Goal: Information Seeking & Learning: Learn about a topic

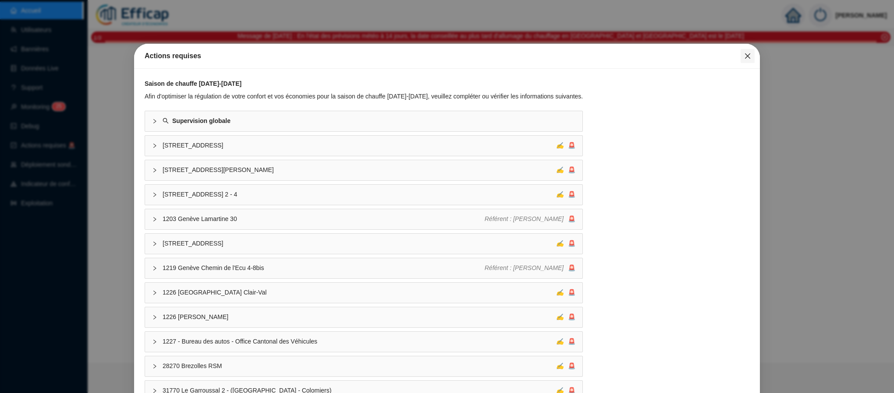
click at [740, 60] on button "Close" at bounding box center [747, 56] width 14 height 14
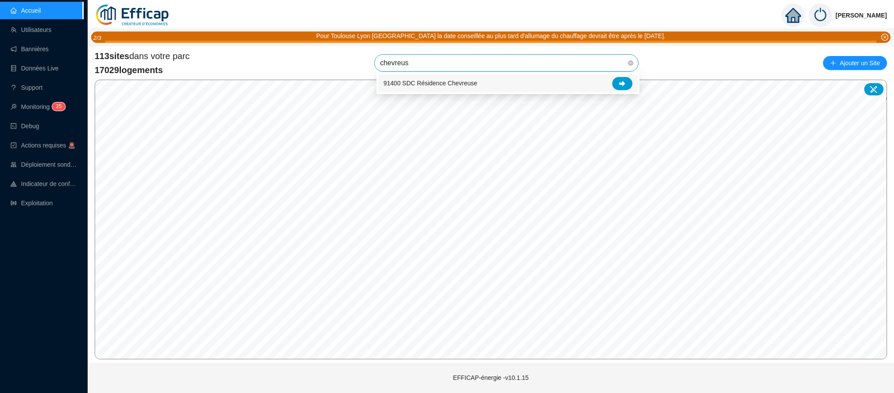
type input "chevreuse"
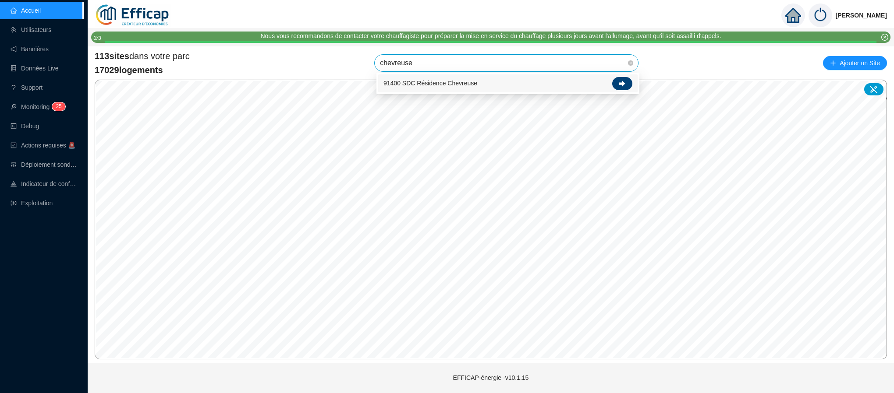
click at [619, 84] on icon at bounding box center [622, 84] width 6 height 6
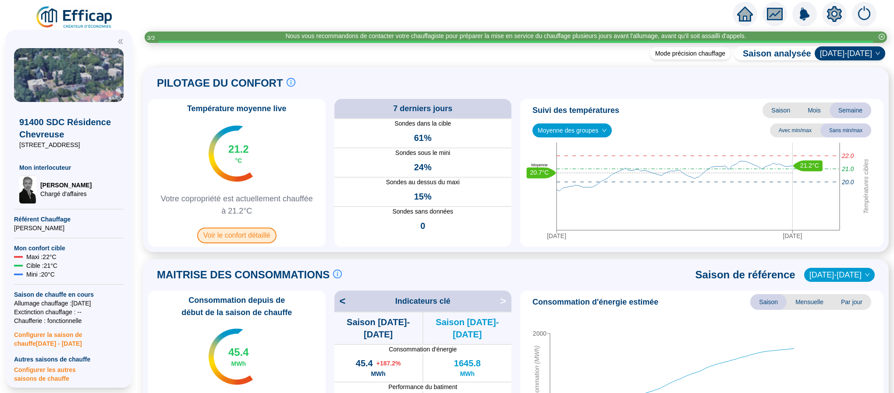
click at [242, 238] on span "Voir le confort détaillé" at bounding box center [236, 236] width 79 height 16
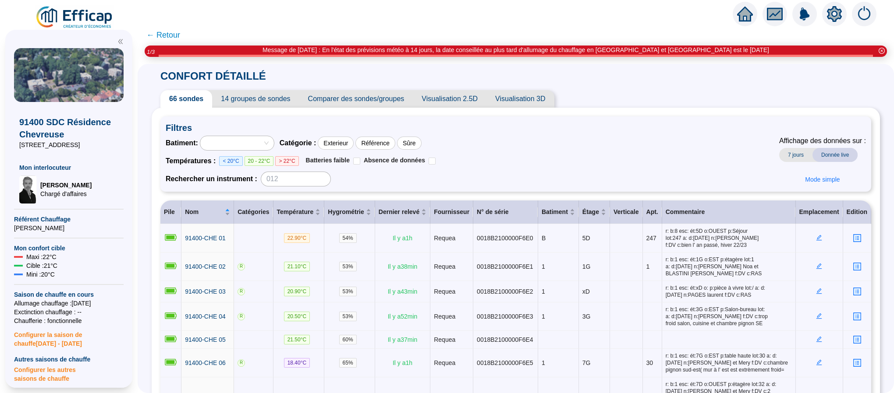
click at [350, 96] on span "Comparer des sondes/groupes" at bounding box center [356, 99] width 114 height 18
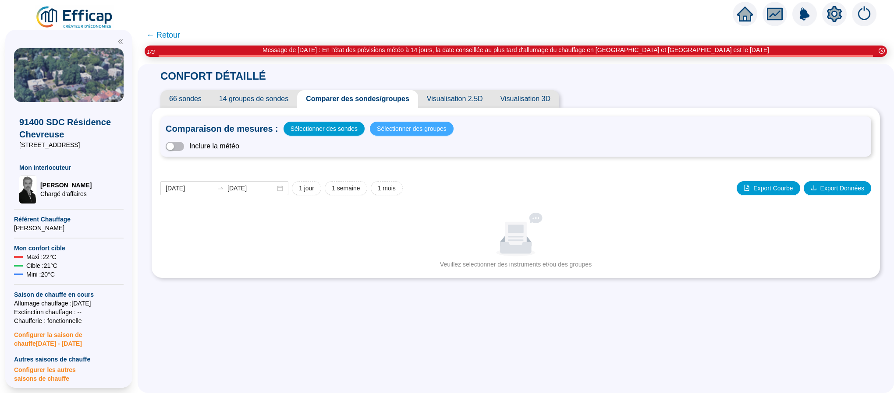
click at [387, 126] on span "Sélectionner des groupes" at bounding box center [412, 129] width 70 height 12
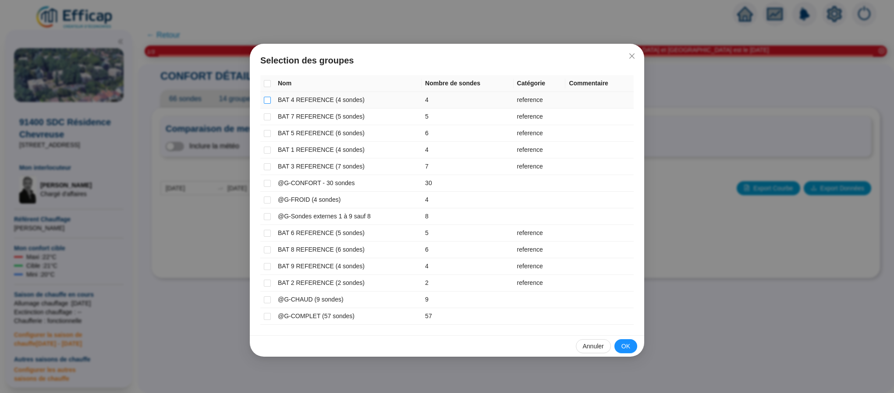
click at [265, 97] on input "checkbox" at bounding box center [267, 100] width 7 height 7
checkbox input "true"
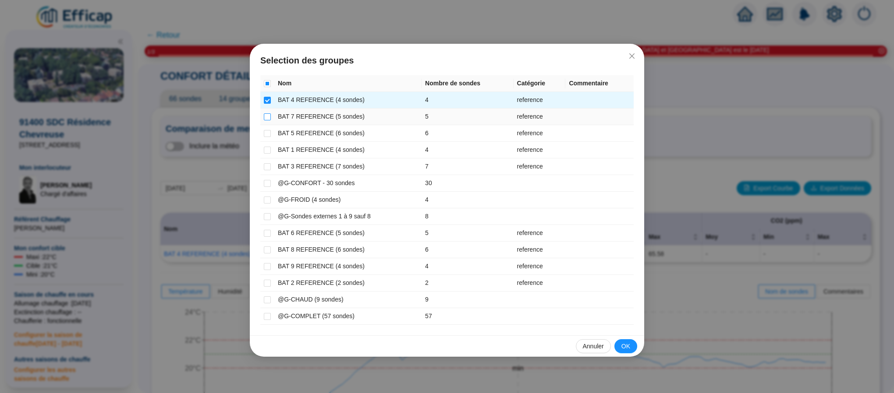
click at [269, 119] on input "checkbox" at bounding box center [267, 116] width 7 height 7
checkbox input "true"
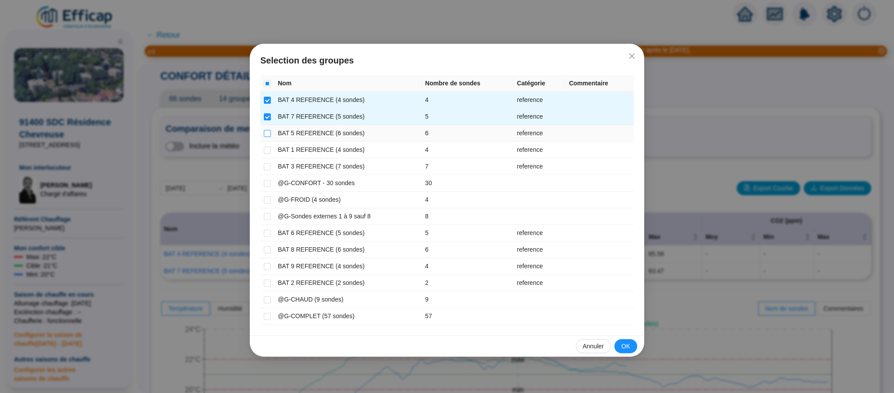
click at [267, 131] on input "checkbox" at bounding box center [267, 133] width 7 height 7
checkbox input "true"
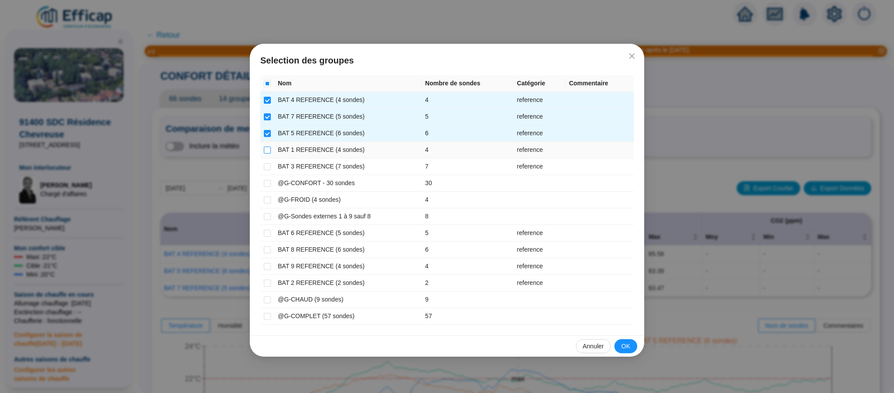
click at [267, 152] on input "checkbox" at bounding box center [267, 150] width 7 height 7
checkbox input "true"
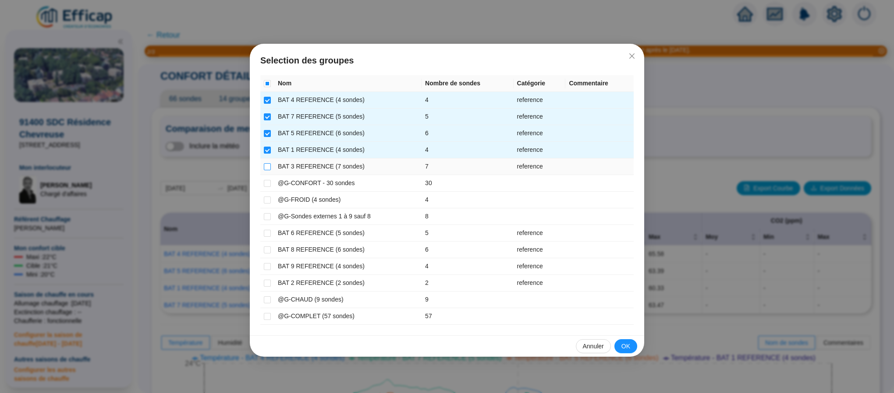
click at [267, 169] on input "checkbox" at bounding box center [267, 166] width 7 height 7
checkbox input "true"
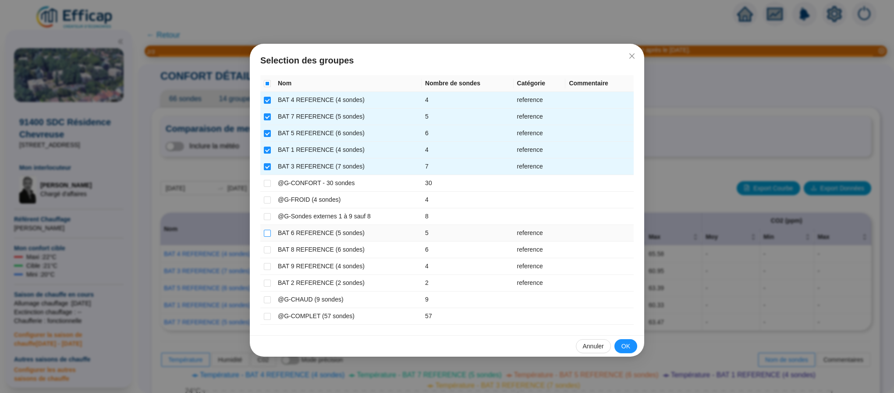
click at [266, 237] on input "checkbox" at bounding box center [267, 233] width 7 height 7
checkbox input "true"
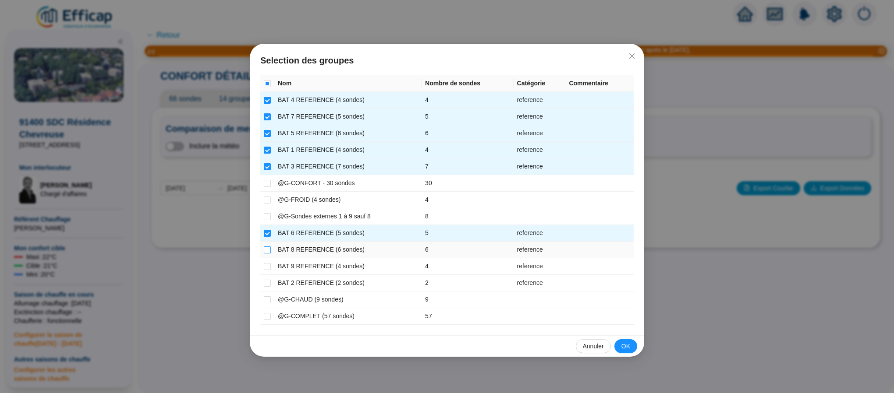
click at [269, 251] on input "checkbox" at bounding box center [267, 250] width 7 height 7
checkbox input "true"
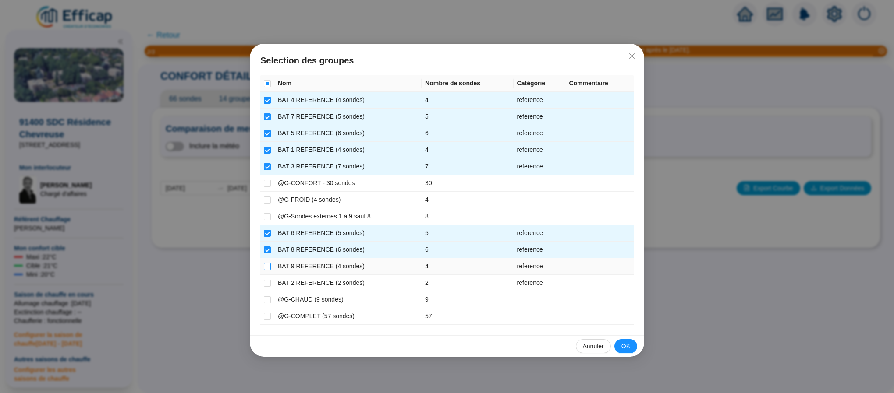
click at [264, 270] on input "checkbox" at bounding box center [267, 266] width 7 height 7
checkbox input "true"
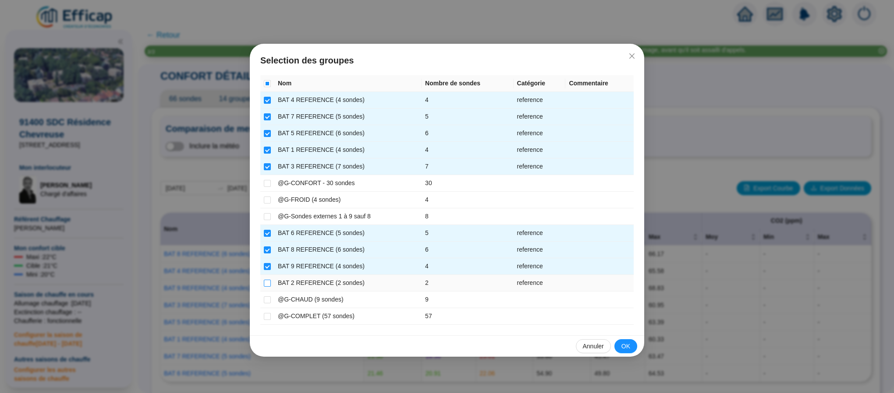
click at [269, 284] on input "checkbox" at bounding box center [267, 283] width 7 height 7
checkbox input "true"
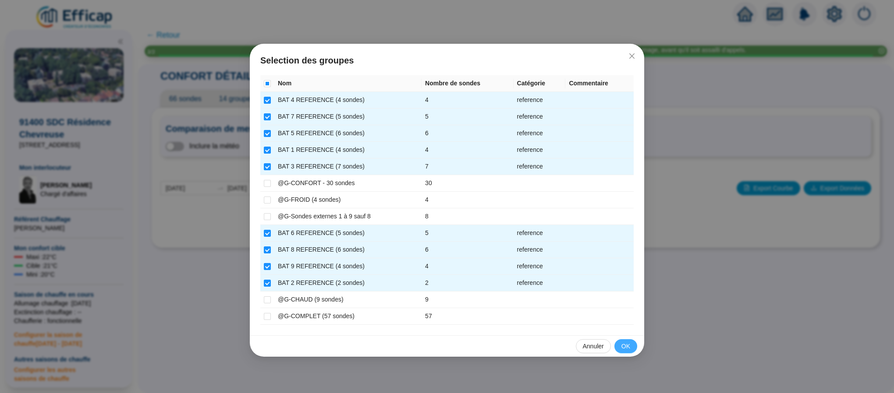
click at [627, 349] on span "OK" at bounding box center [625, 346] width 9 height 9
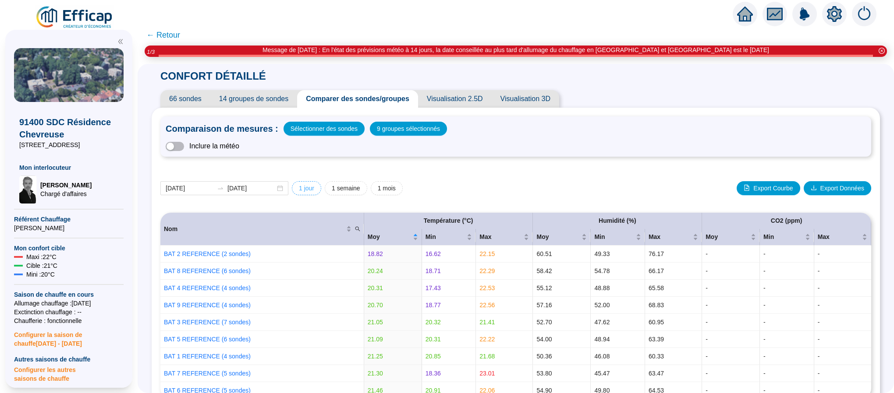
click at [321, 187] on button "1 jour" at bounding box center [306, 188] width 29 height 14
type input "[DATE]"
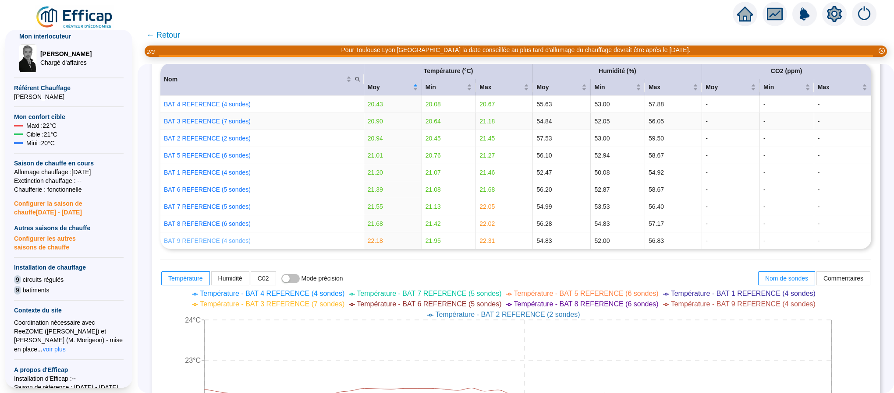
scroll to position [131, 0]
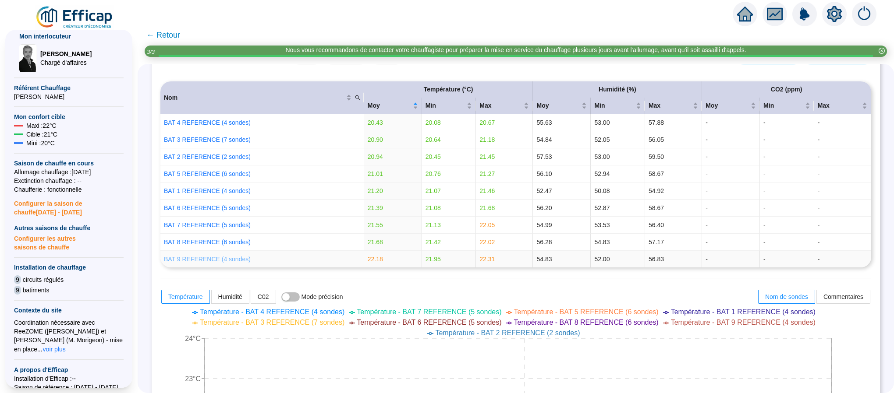
click at [218, 263] on link "BAT 9 REFERENCE (4 sondes)" at bounding box center [207, 259] width 87 height 7
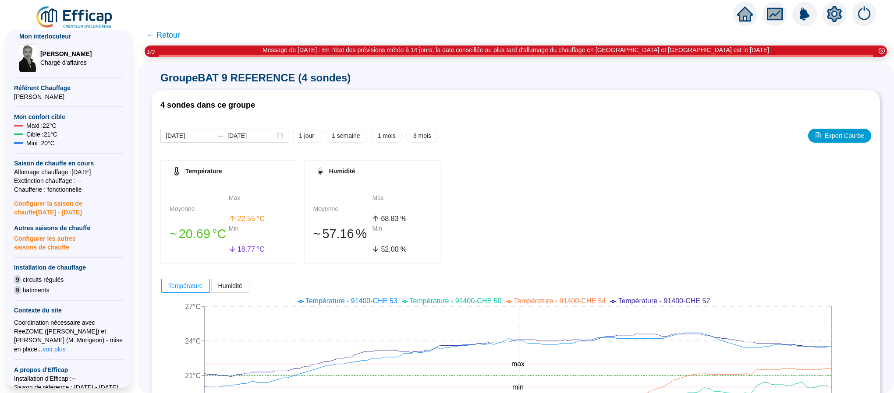
click at [175, 33] on span "← Retour" at bounding box center [163, 35] width 34 height 12
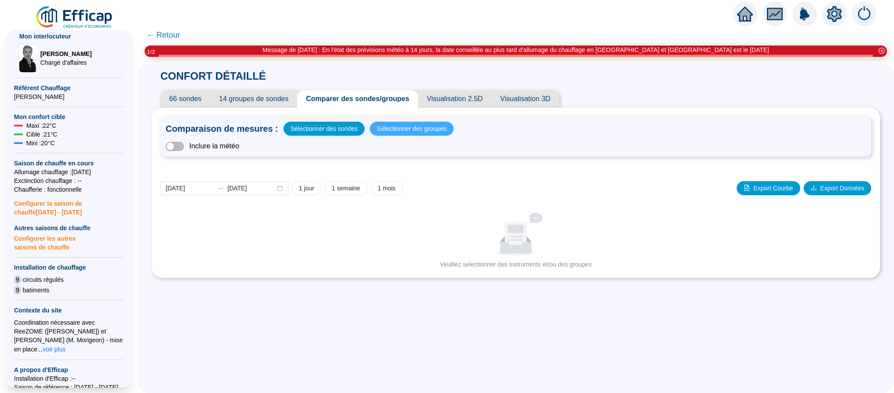
click at [388, 128] on span "Sélectionner des groupes" at bounding box center [412, 129] width 70 height 12
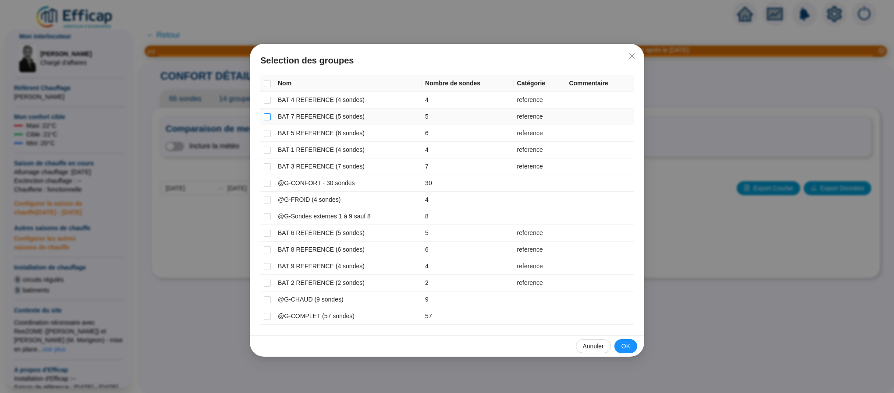
click at [270, 113] on input "checkbox" at bounding box center [267, 116] width 7 height 7
checkbox input "true"
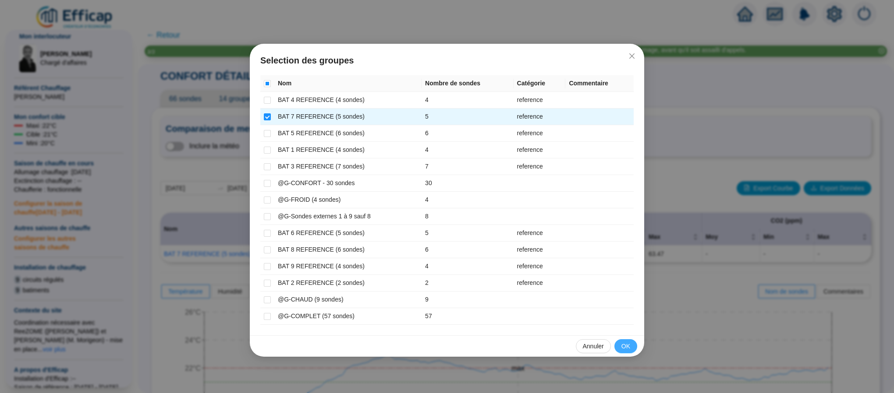
click at [625, 345] on span "OK" at bounding box center [625, 346] width 9 height 9
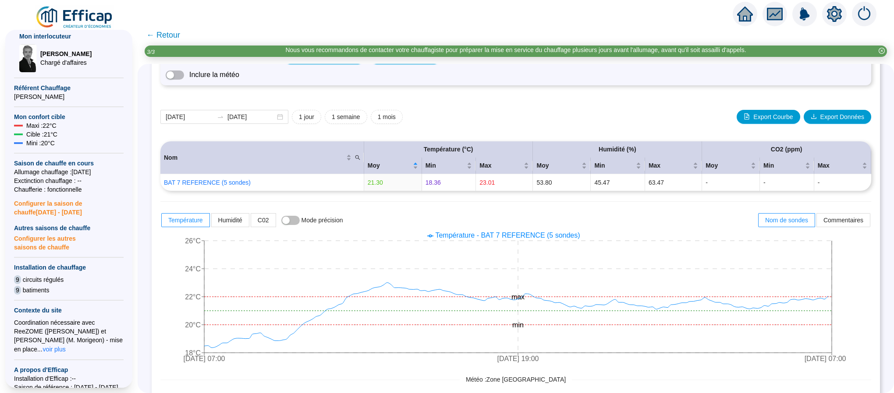
scroll to position [131, 0]
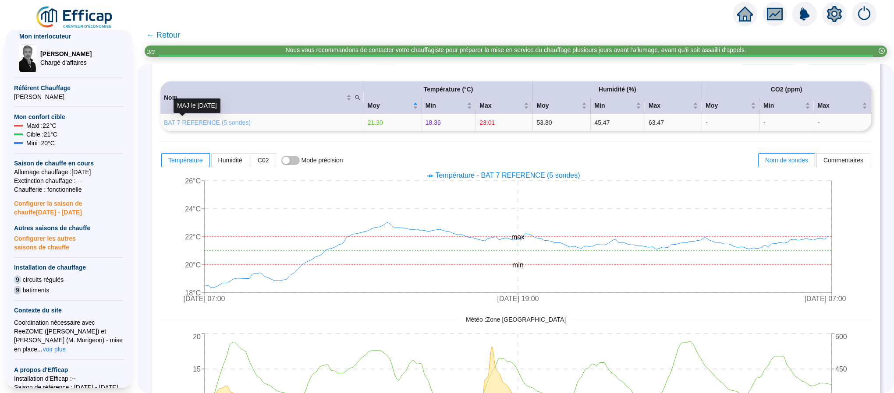
click at [229, 120] on link "BAT 7 REFERENCE (5 sondes)" at bounding box center [207, 122] width 87 height 7
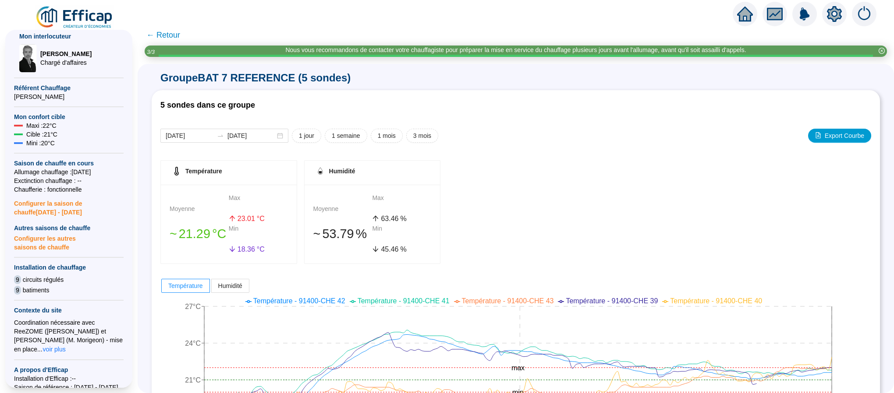
click at [170, 35] on span "← Retour" at bounding box center [163, 35] width 34 height 12
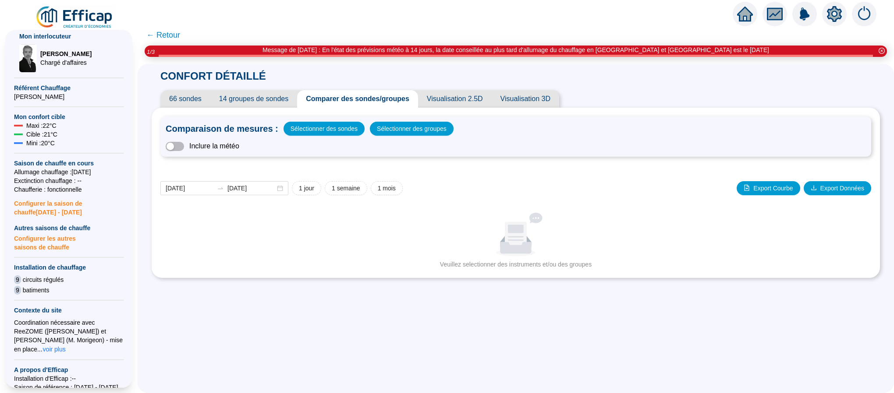
click at [168, 33] on span "← Retour" at bounding box center [163, 35] width 34 height 12
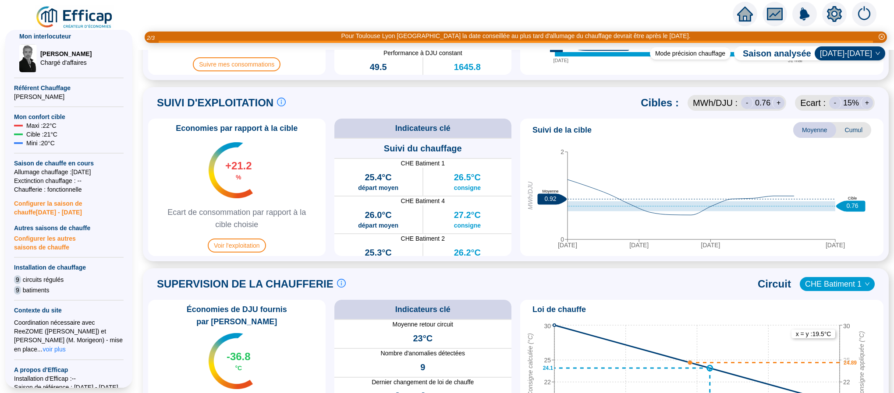
scroll to position [460, 0]
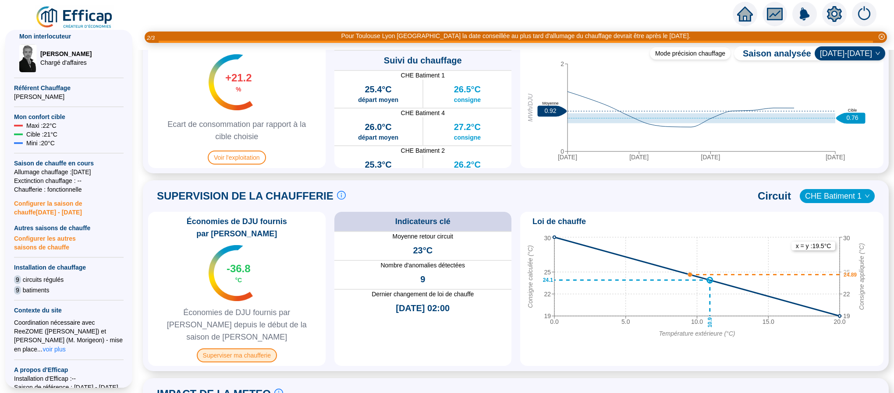
click at [221, 349] on span "Superviser ma chaufferie" at bounding box center [237, 356] width 80 height 14
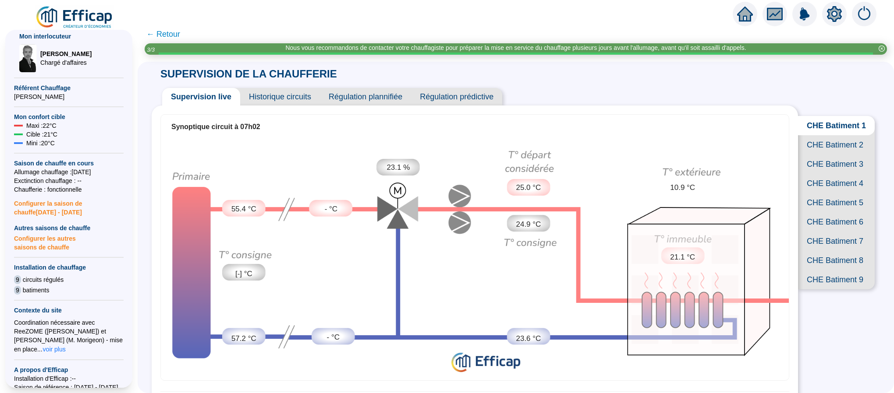
click at [819, 151] on span "CHE Batiment 2" at bounding box center [836, 144] width 77 height 19
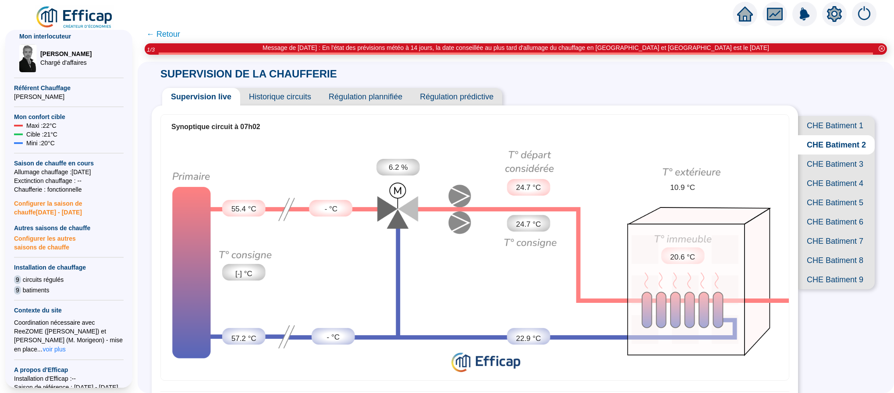
click at [811, 174] on span "CHE Batiment 3" at bounding box center [836, 164] width 77 height 19
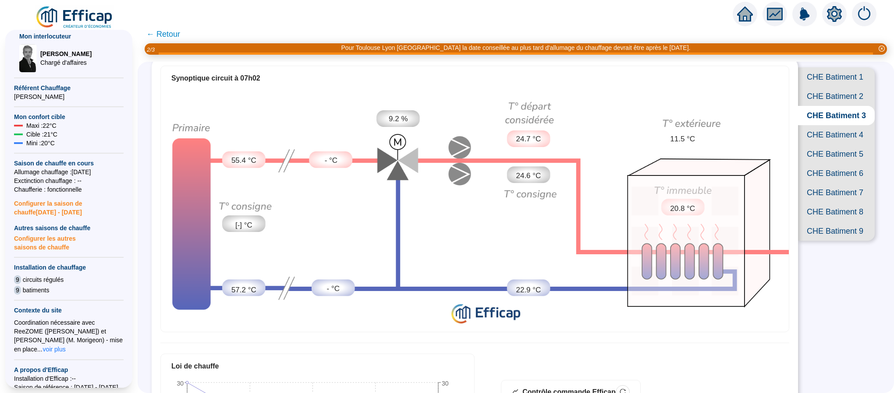
scroll to position [8, 0]
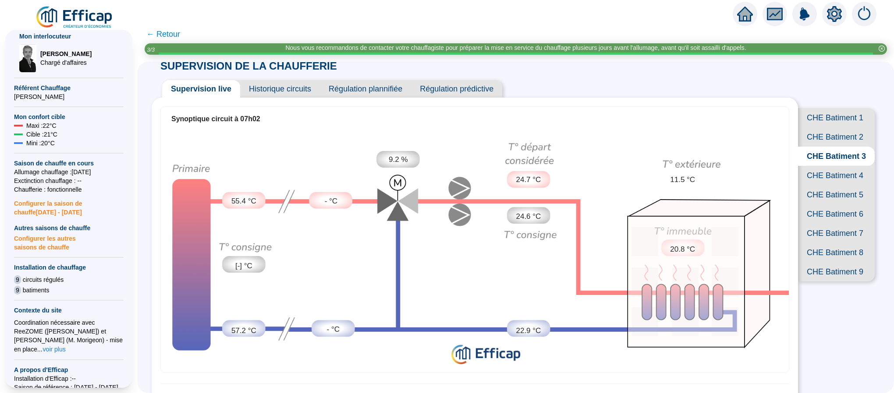
click at [821, 109] on span "CHE Batiment 1" at bounding box center [836, 117] width 77 height 19
click at [819, 145] on span "CHE Batiment 2" at bounding box center [836, 136] width 77 height 19
click at [814, 166] on span "CHE Batiment 3" at bounding box center [836, 156] width 77 height 19
click at [821, 121] on span "CHE Batiment 1" at bounding box center [836, 117] width 77 height 19
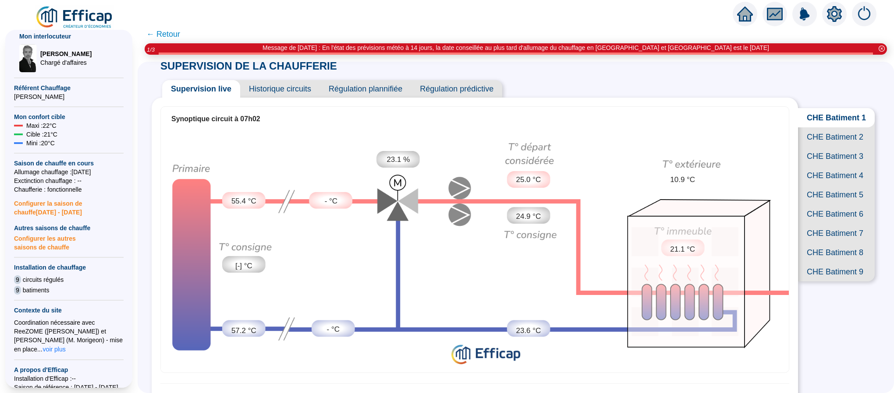
click at [827, 145] on span "CHE Batiment 2" at bounding box center [836, 136] width 77 height 19
click at [824, 166] on span "CHE Batiment 3" at bounding box center [836, 156] width 77 height 19
click at [825, 185] on span "CHE Batiment 4" at bounding box center [836, 175] width 77 height 19
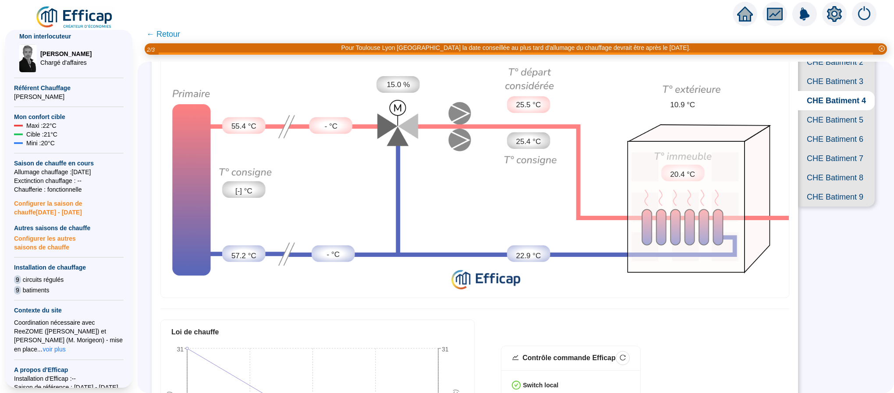
scroll to position [8, 0]
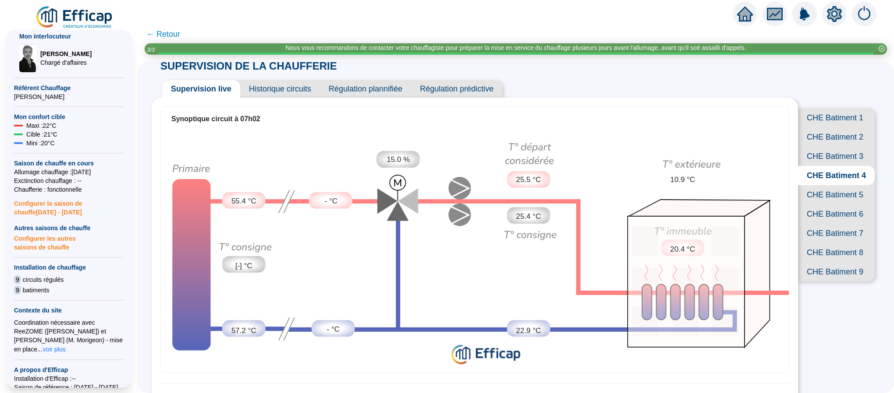
click at [817, 205] on span "CHE Batiment 5" at bounding box center [836, 194] width 77 height 19
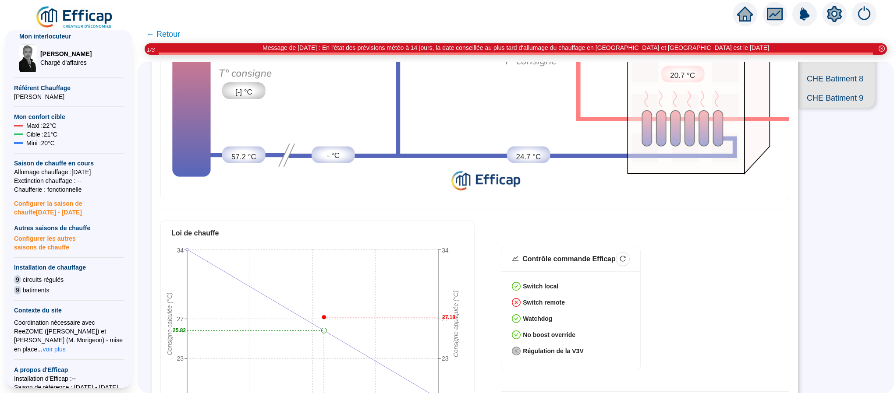
scroll to position [105, 0]
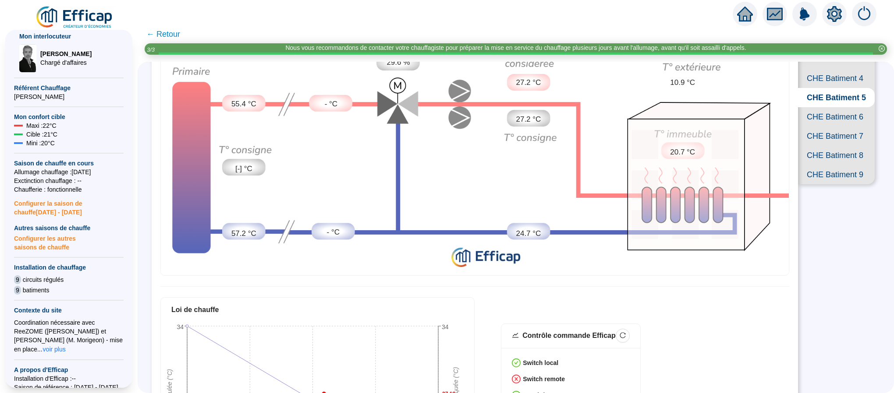
click at [813, 127] on span "CHE Batiment 6" at bounding box center [836, 116] width 77 height 19
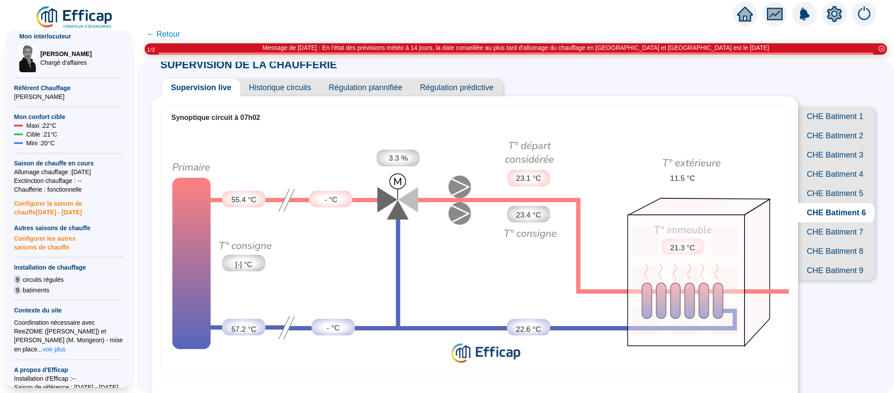
scroll to position [8, 0]
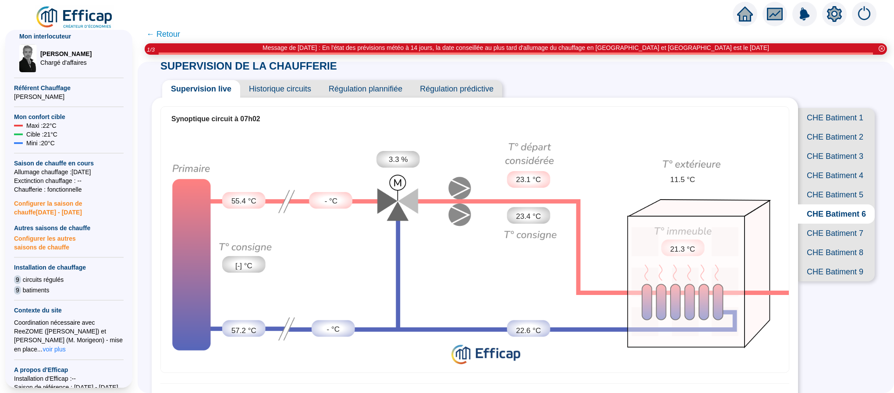
click at [820, 243] on span "CHE Batiment 7" at bounding box center [836, 233] width 77 height 19
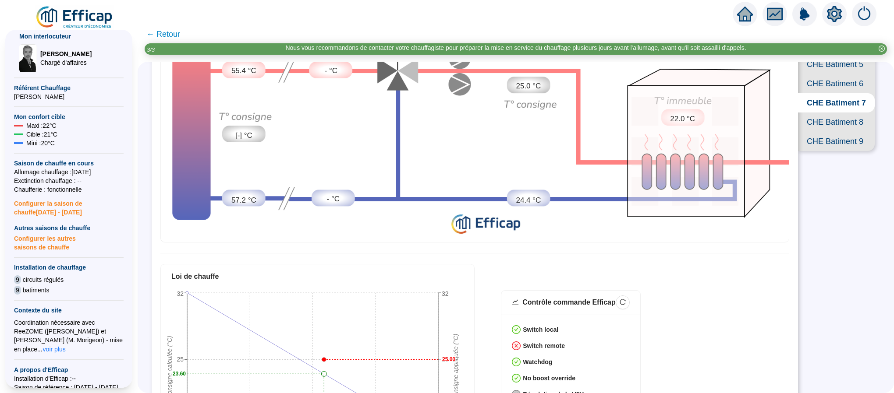
scroll to position [131, 0]
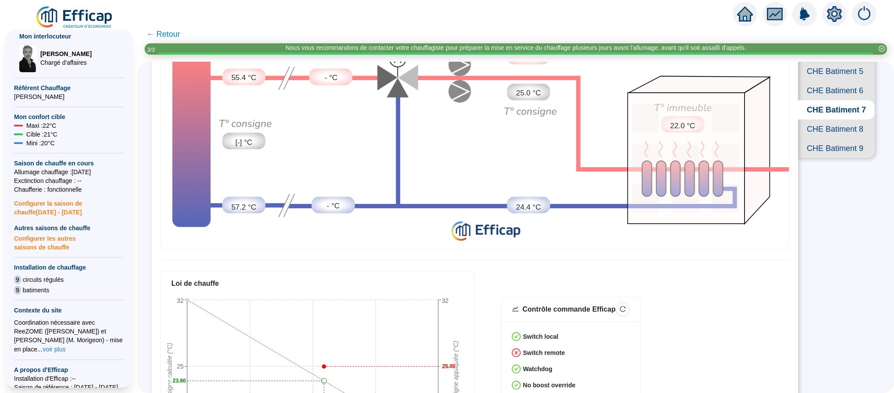
click at [810, 139] on span "CHE Batiment 8" at bounding box center [836, 129] width 77 height 19
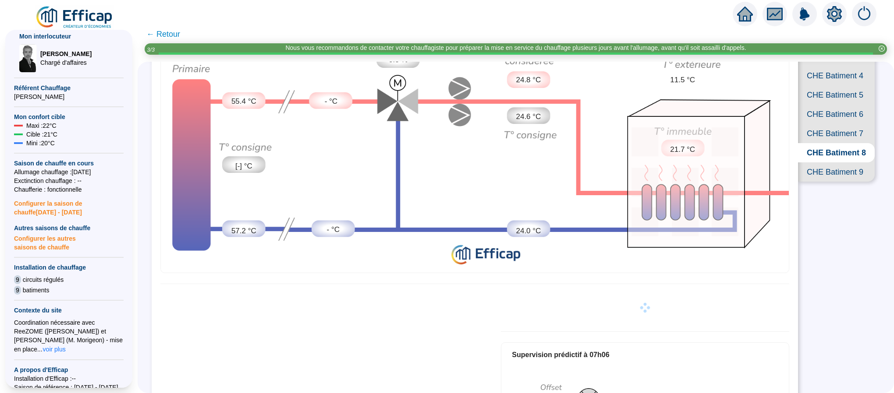
scroll to position [39, 0]
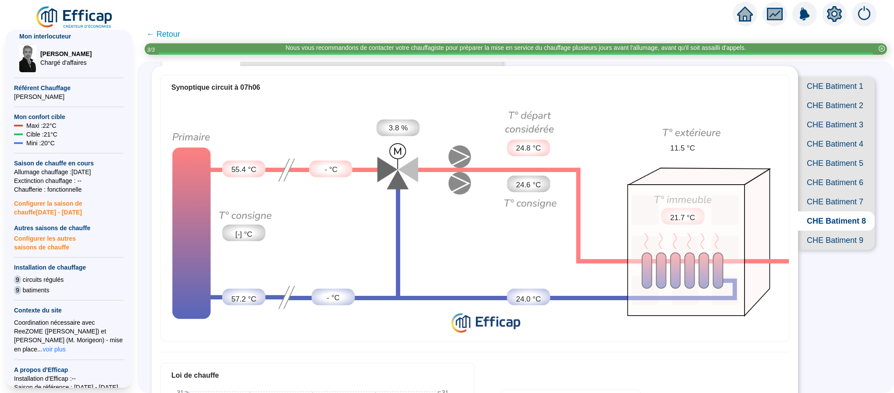
click at [824, 250] on span "CHE Batiment 9" at bounding box center [836, 240] width 77 height 19
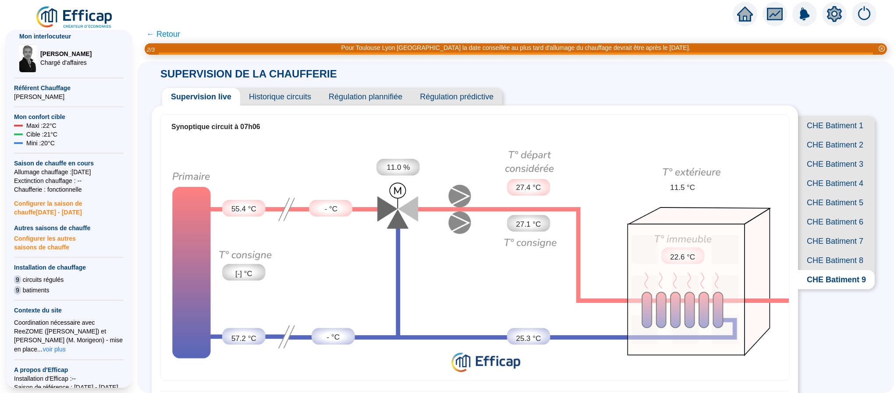
click at [171, 30] on span "← Retour" at bounding box center [163, 34] width 34 height 12
